Goal: Task Accomplishment & Management: Use online tool/utility

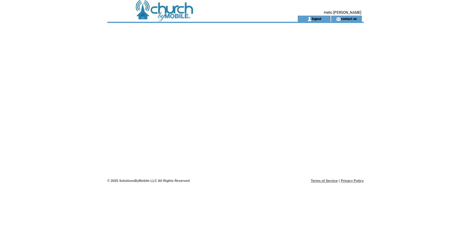
click at [190, 9] on td at bounding box center [191, 8] width 169 height 16
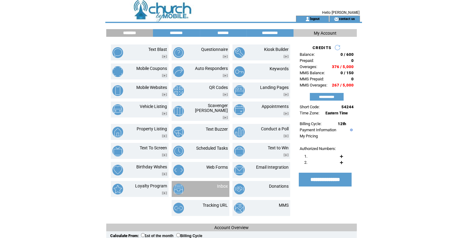
click at [227, 184] on td "Inbox" at bounding box center [201, 189] width 58 height 16
click at [226, 184] on link "Inbox" at bounding box center [222, 186] width 11 height 5
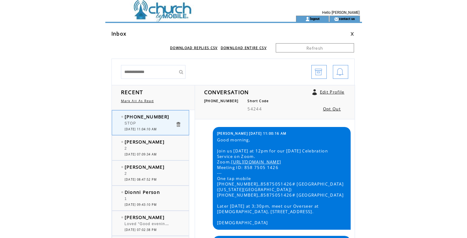
scroll to position [958, 0]
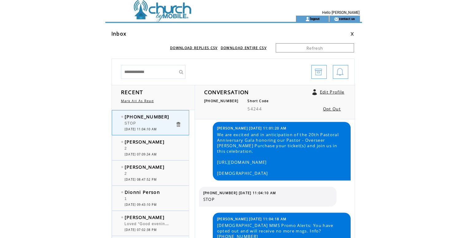
click at [180, 12] on td at bounding box center [189, 8] width 169 height 16
